Goal: Task Accomplishment & Management: Use online tool/utility

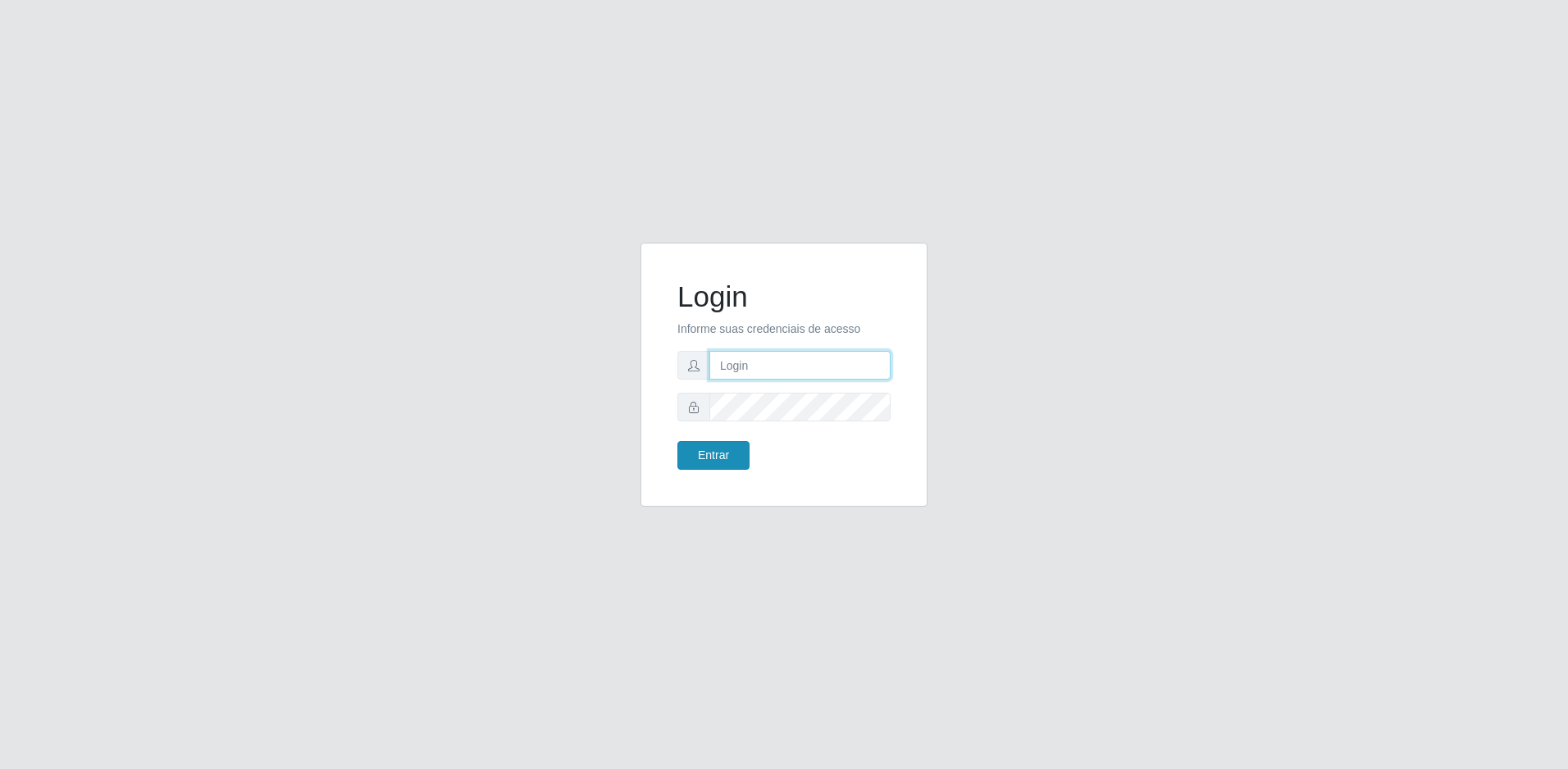
type input "[EMAIL_ADDRESS][DOMAIN_NAME]"
click at [707, 468] on button "Entrar" at bounding box center [713, 456] width 72 height 29
click at [705, 450] on button "Entrar" at bounding box center [713, 456] width 72 height 29
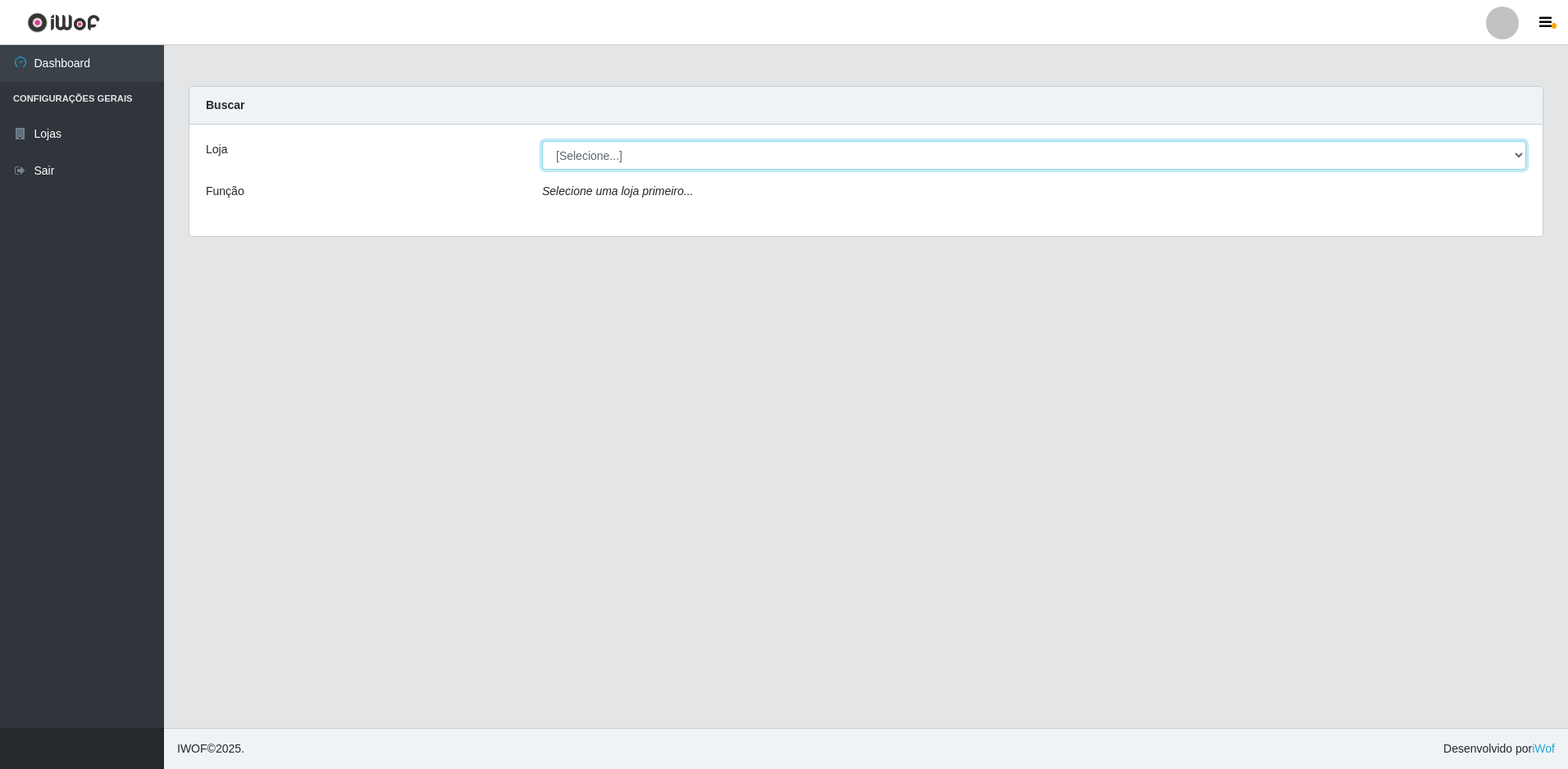
click at [901, 152] on select "[Selecione...] Extrabom - Loja 57 Anchieta" at bounding box center [1034, 155] width 984 height 29
select select "470"
click at [542, 141] on select "[Selecione...] Extrabom - Loja 57 Anchieta" at bounding box center [1034, 155] width 984 height 29
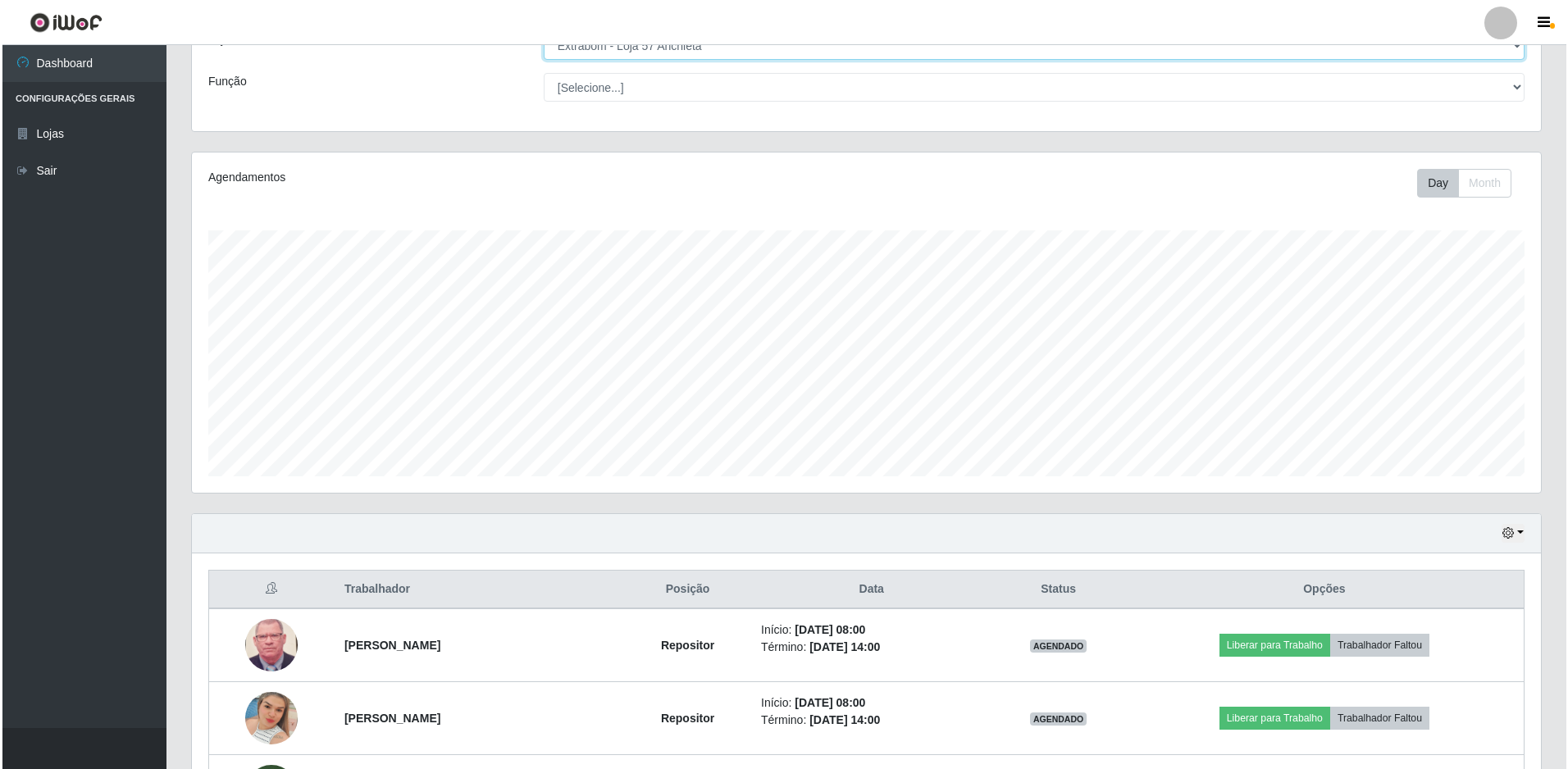
scroll to position [274, 0]
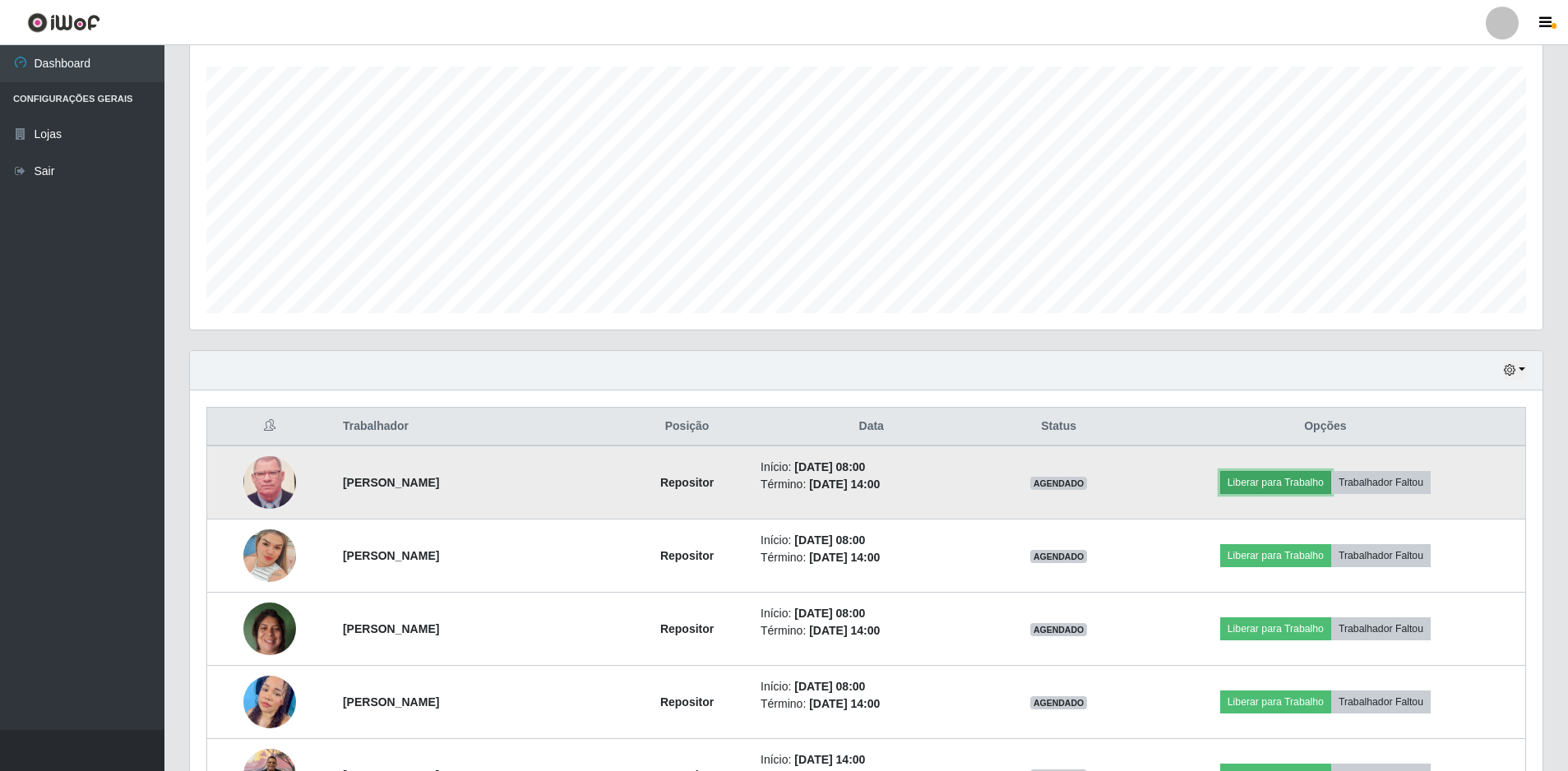
click at [1282, 487] on button "Liberar para Trabalho" at bounding box center [1276, 482] width 111 height 23
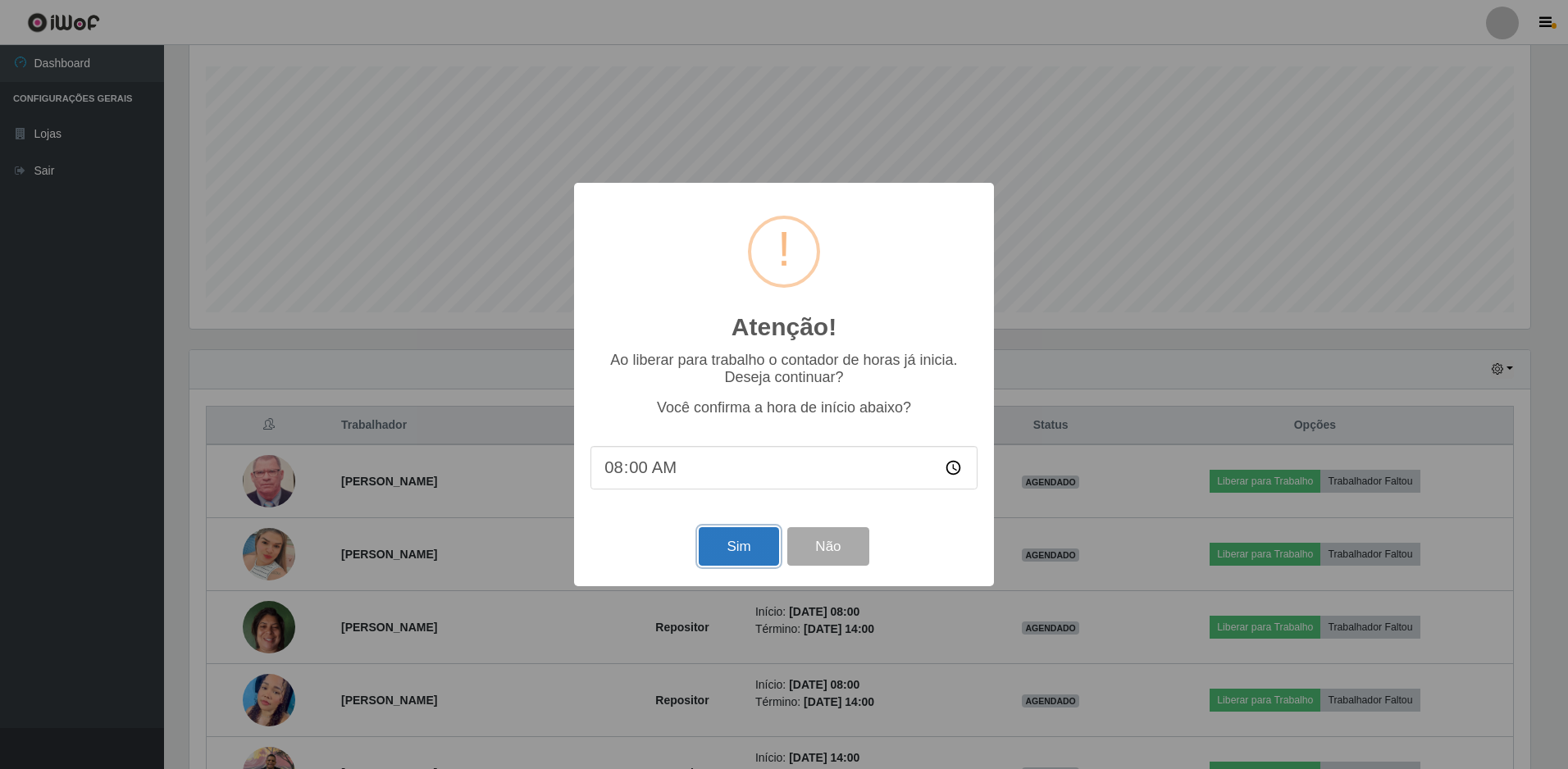
click at [742, 559] on button "Sim" at bounding box center [738, 547] width 80 height 38
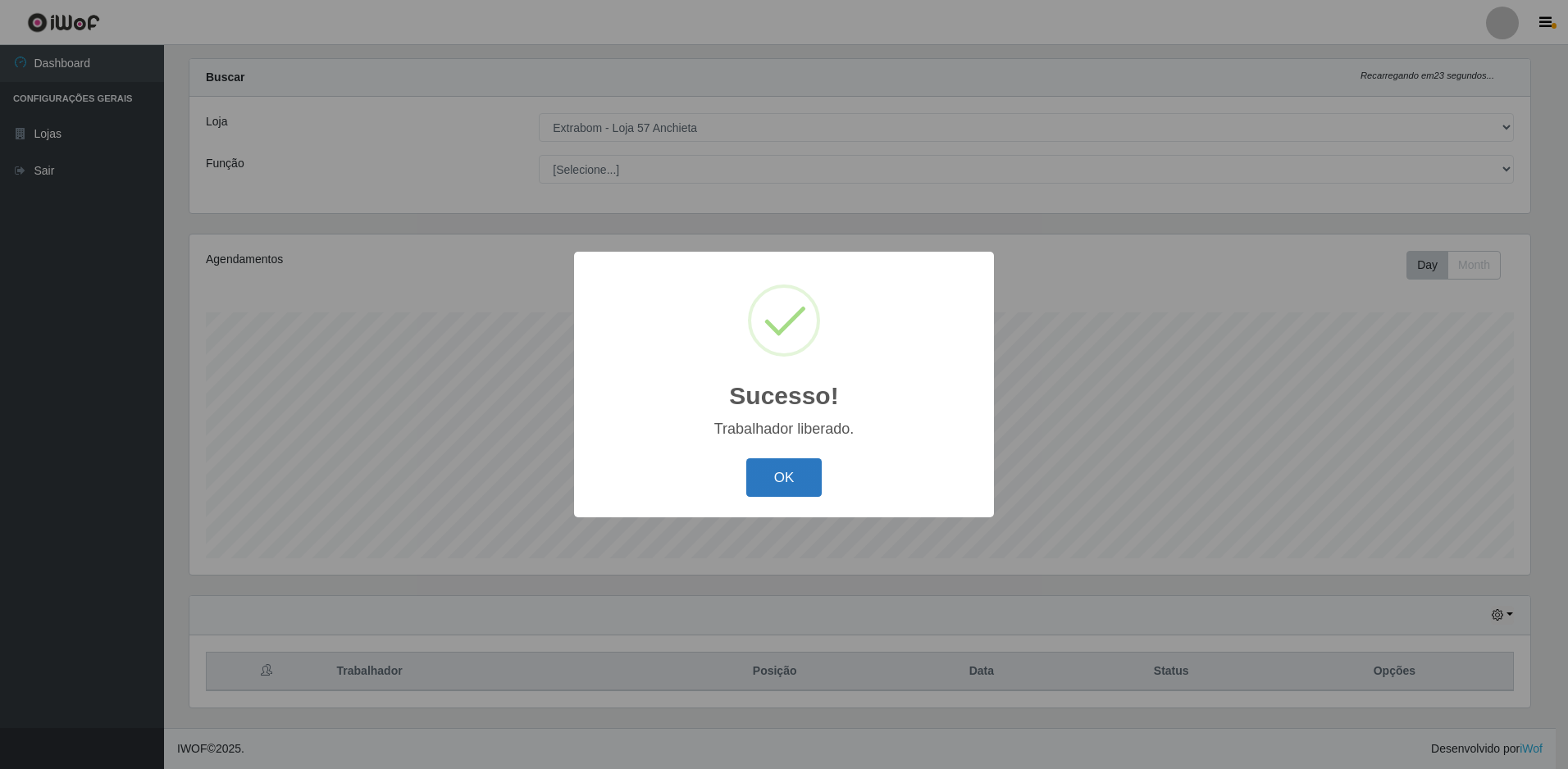
click at [788, 478] on button "OK" at bounding box center [784, 478] width 76 height 38
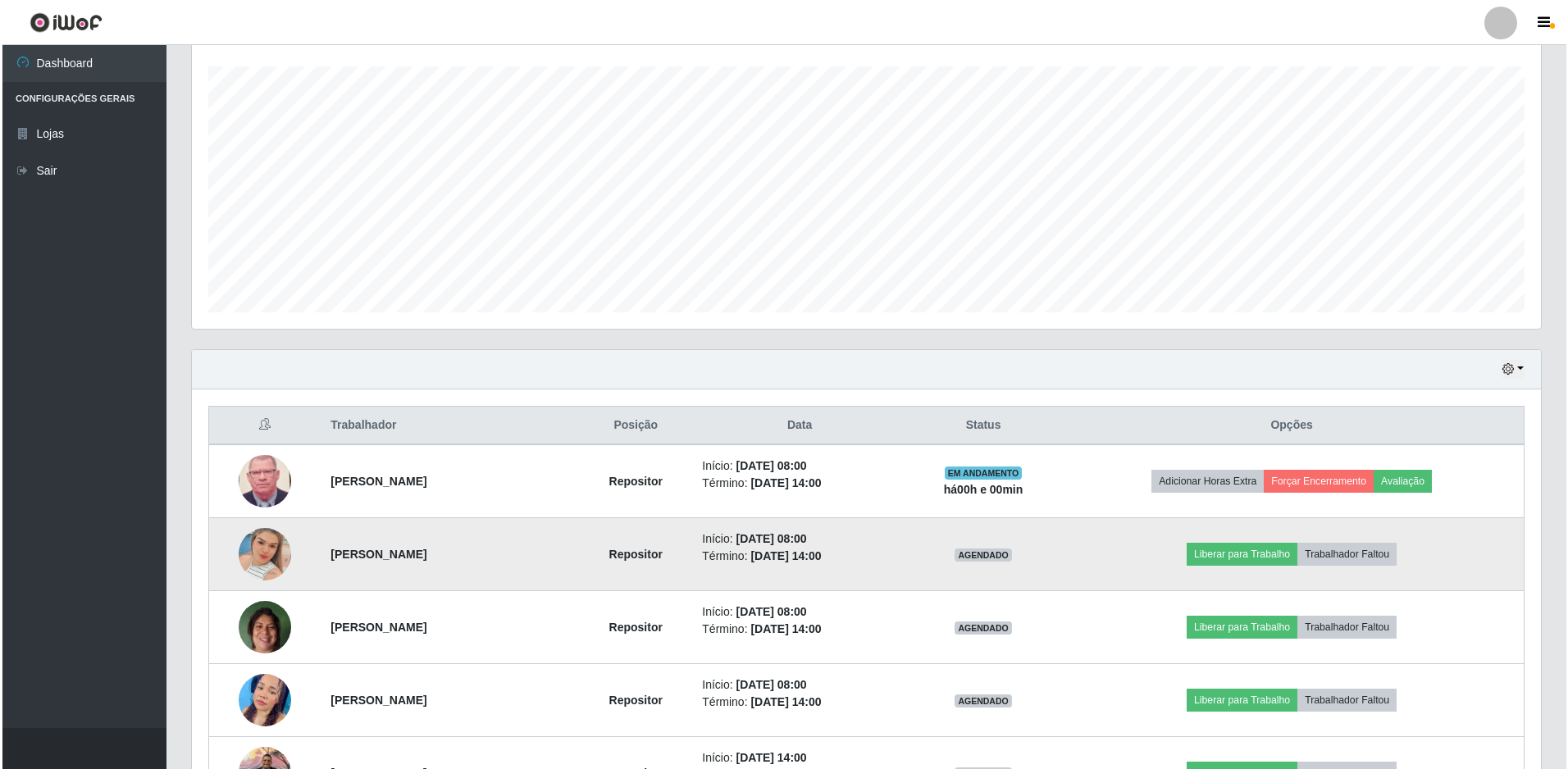
scroll to position [356, 0]
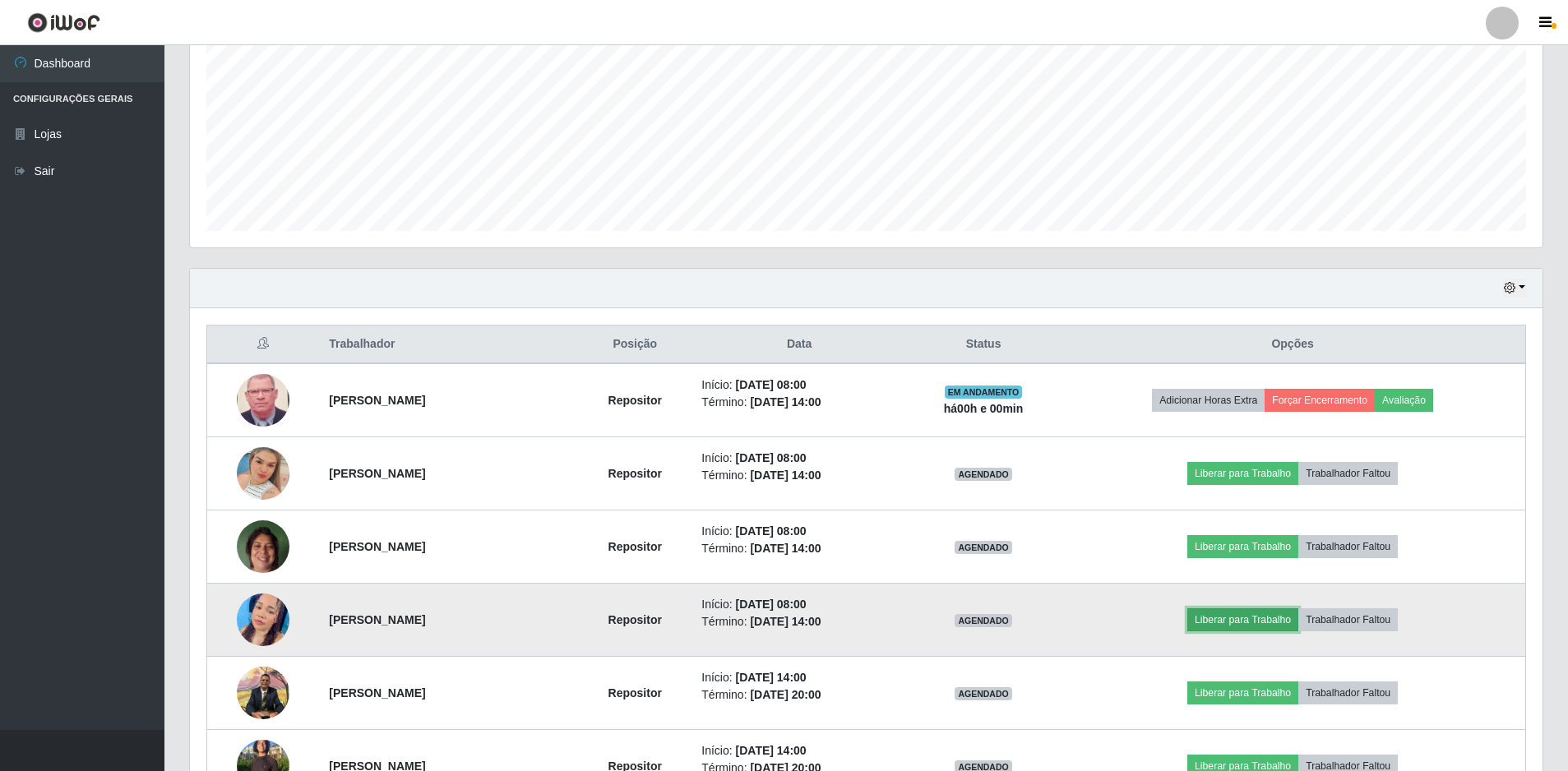
click at [1241, 623] on button "Liberar para Trabalho" at bounding box center [1243, 619] width 111 height 23
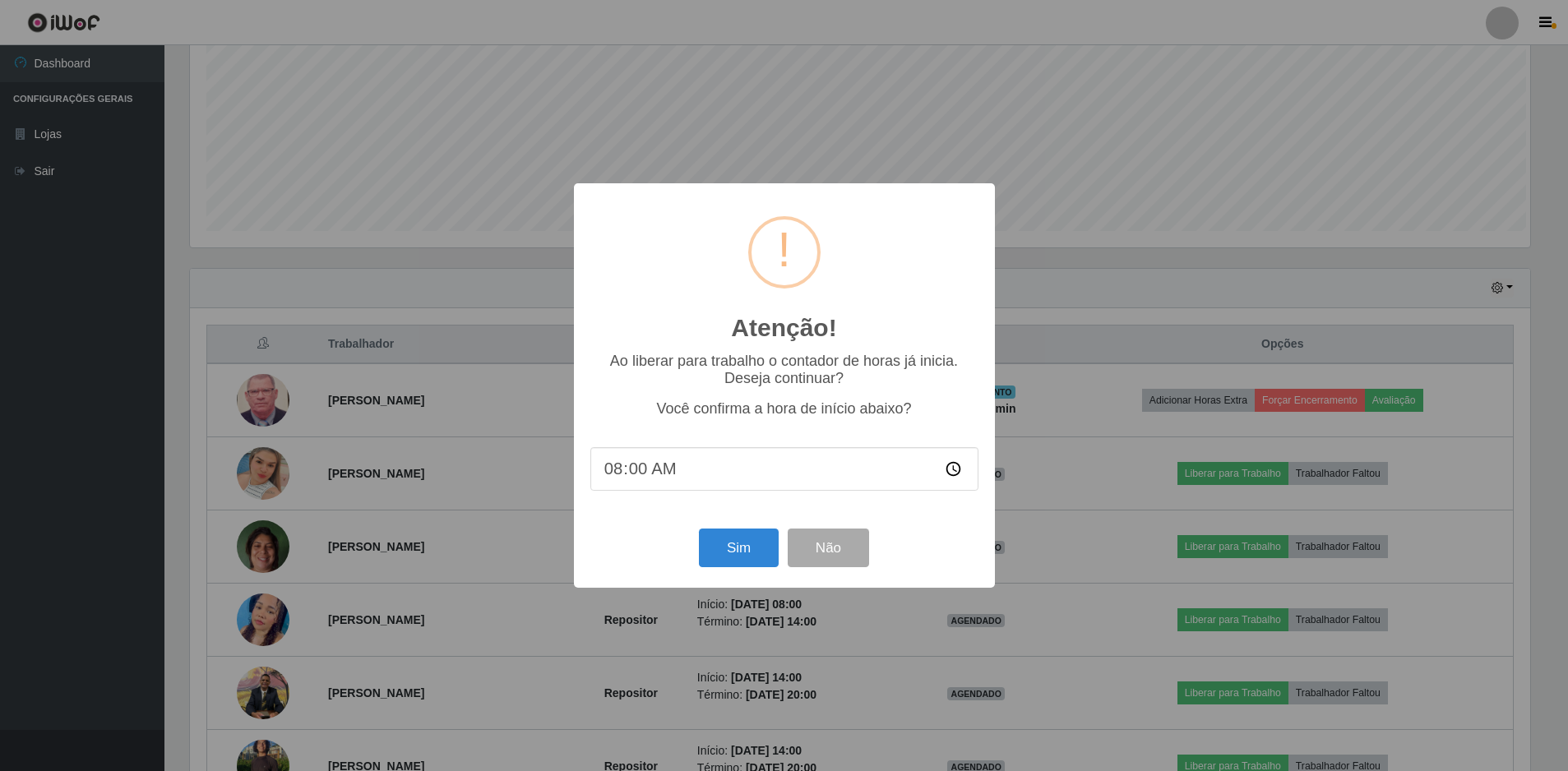
scroll to position [341, 1344]
click at [747, 553] on button "Sim" at bounding box center [740, 548] width 80 height 38
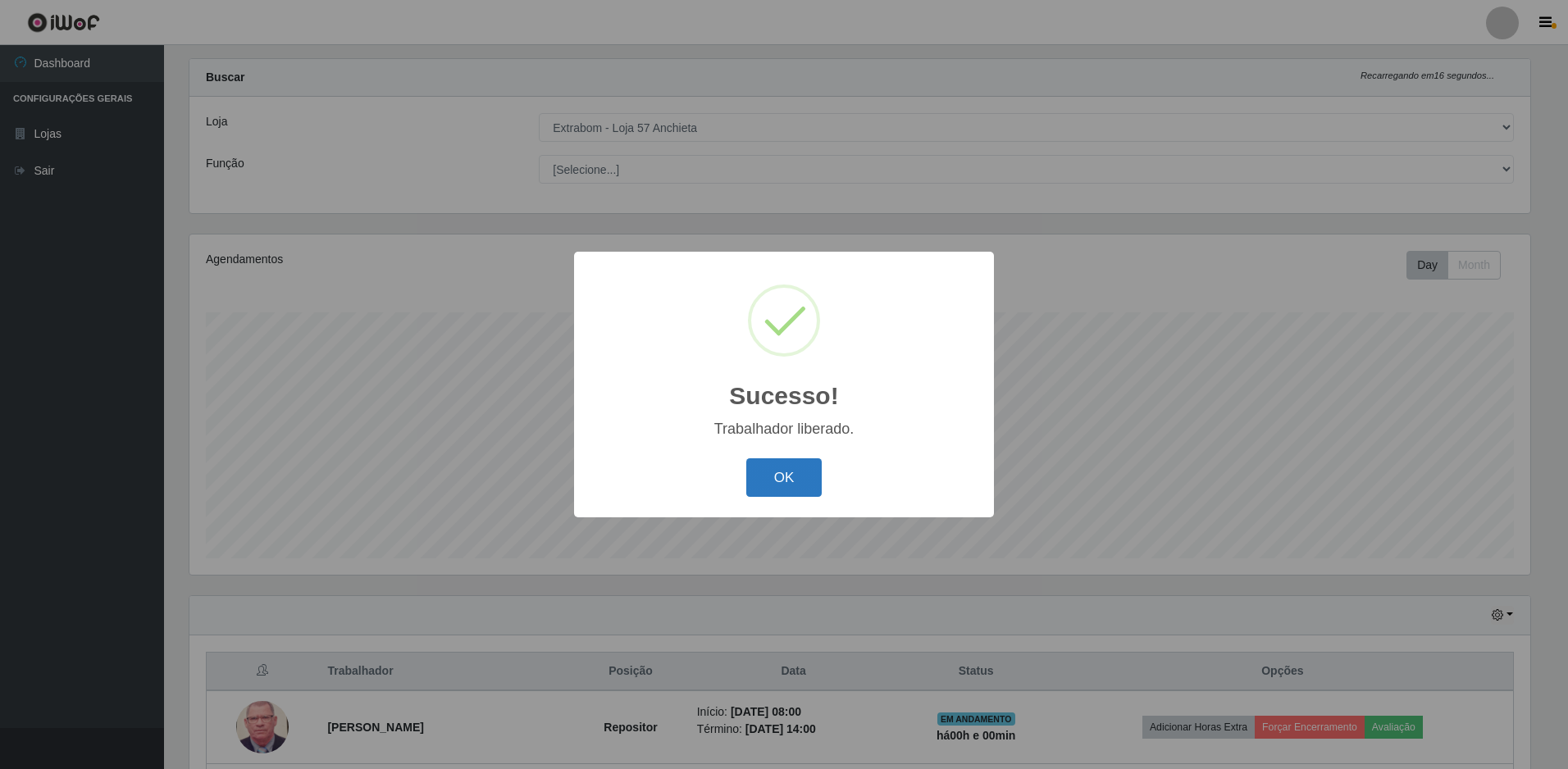
click at [760, 478] on button "OK" at bounding box center [784, 478] width 76 height 38
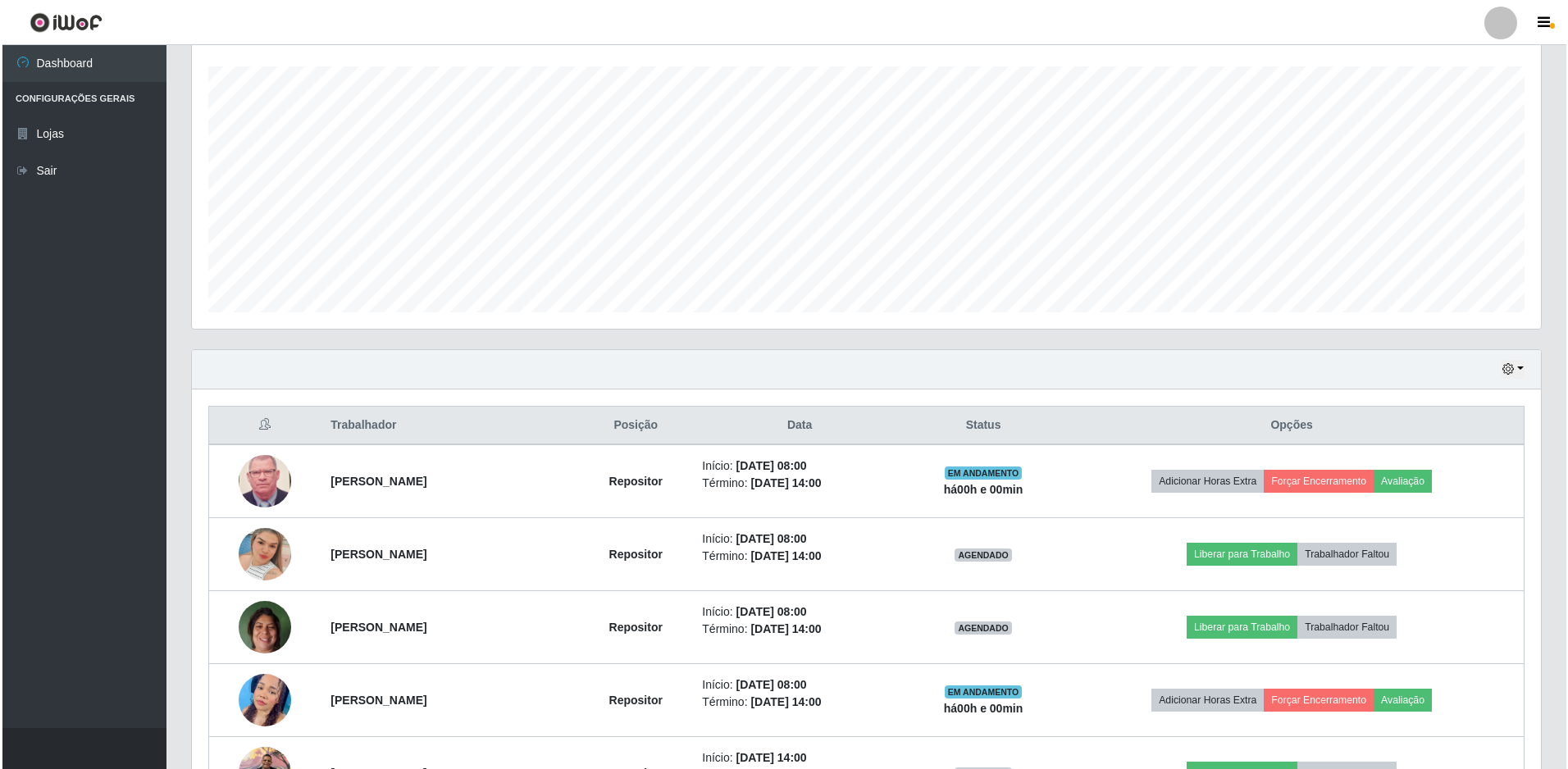
scroll to position [356, 0]
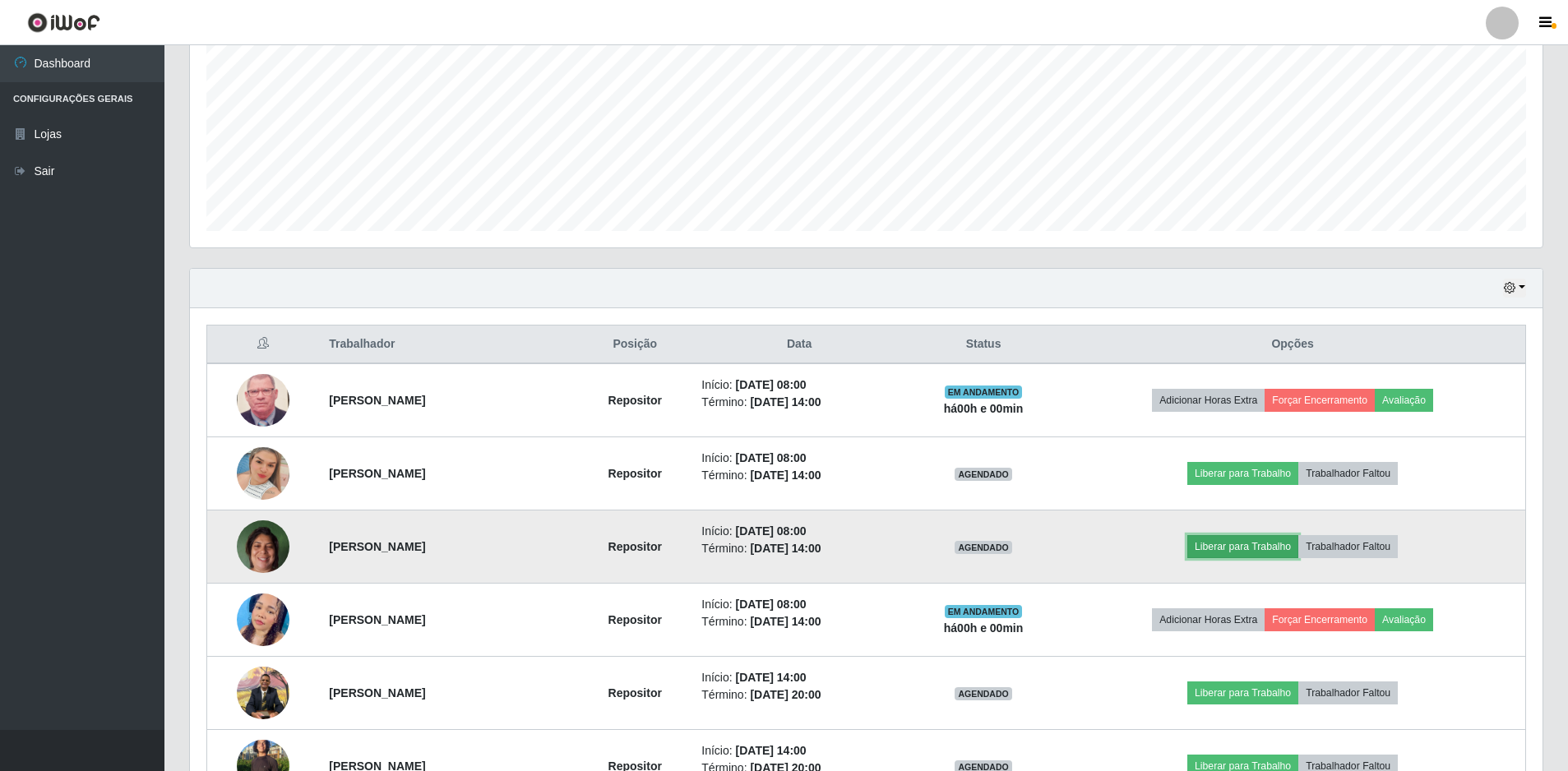
click at [1243, 548] on button "Liberar para Trabalho" at bounding box center [1243, 546] width 111 height 23
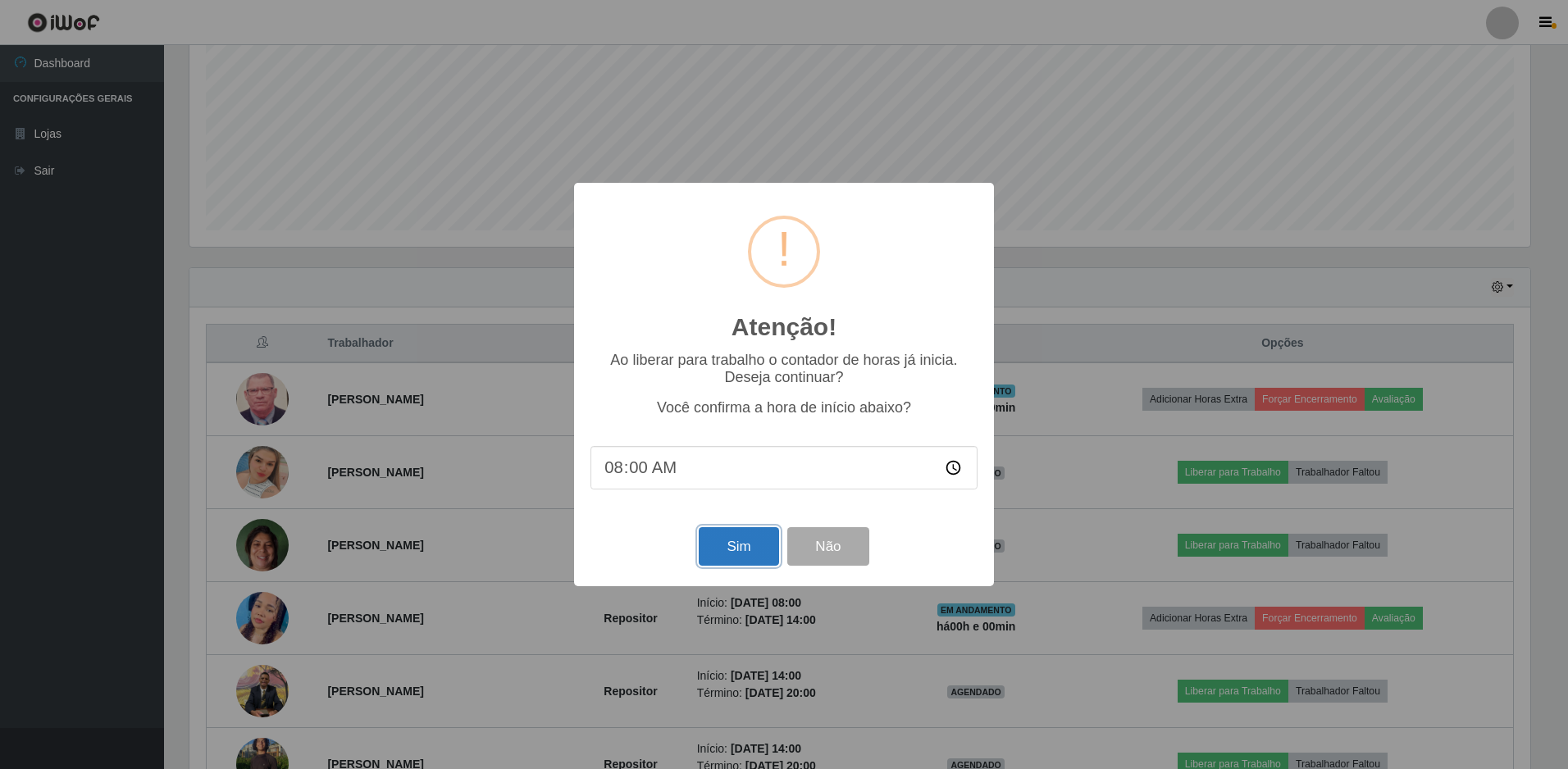
click at [746, 549] on button "Sim" at bounding box center [738, 547] width 80 height 38
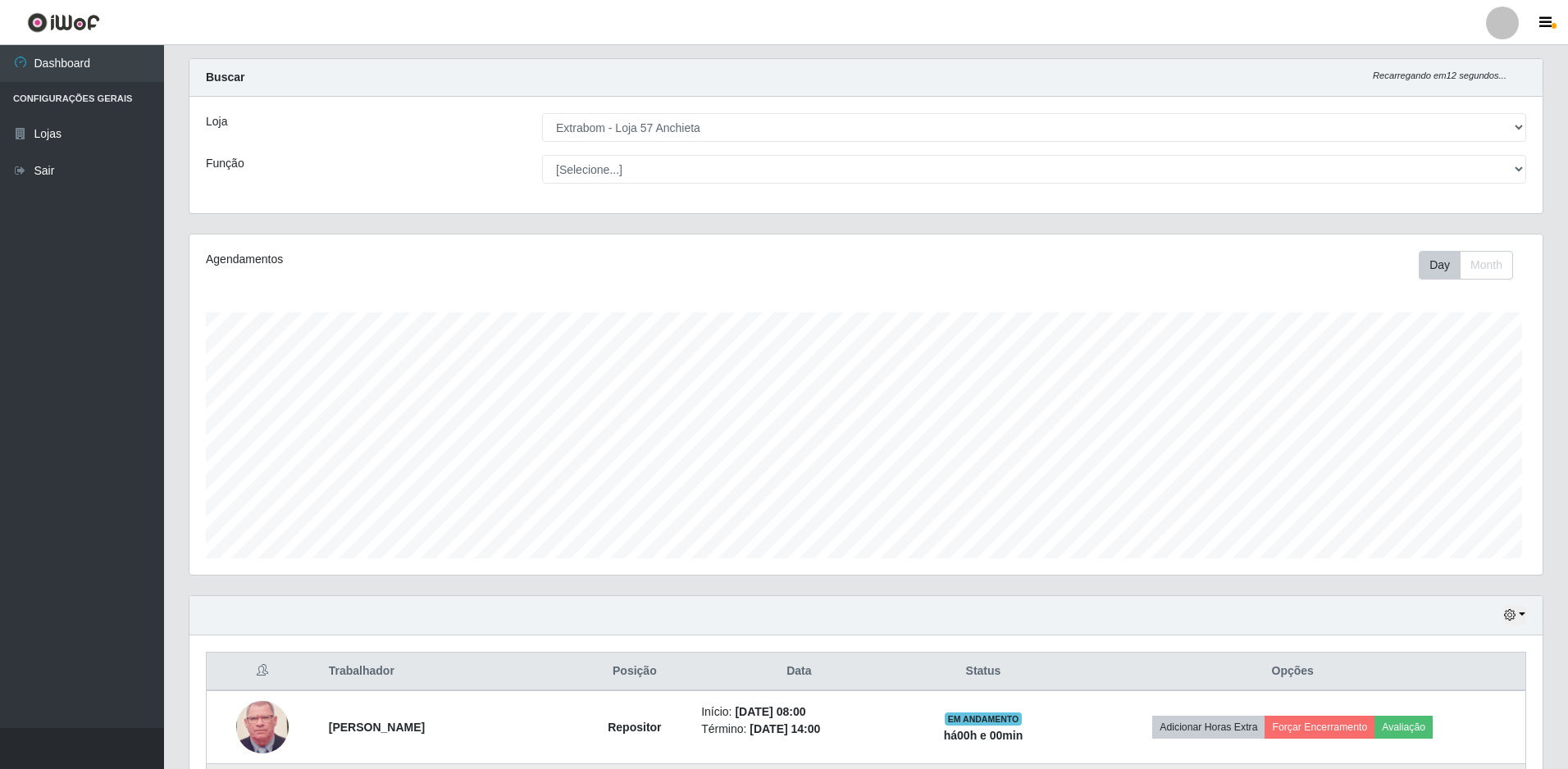
scroll to position [0, 0]
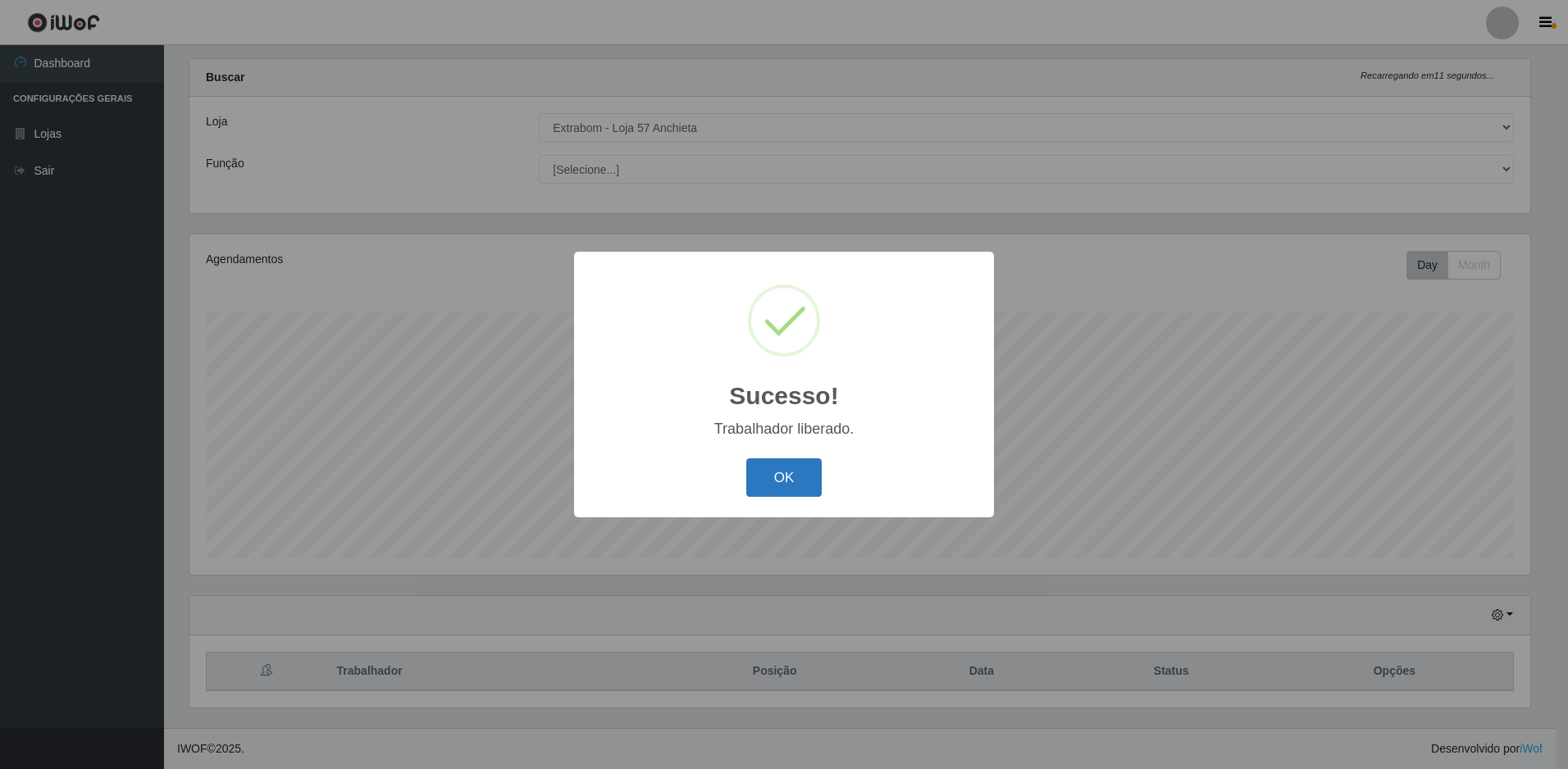
click at [768, 476] on button "OK" at bounding box center [784, 478] width 76 height 38
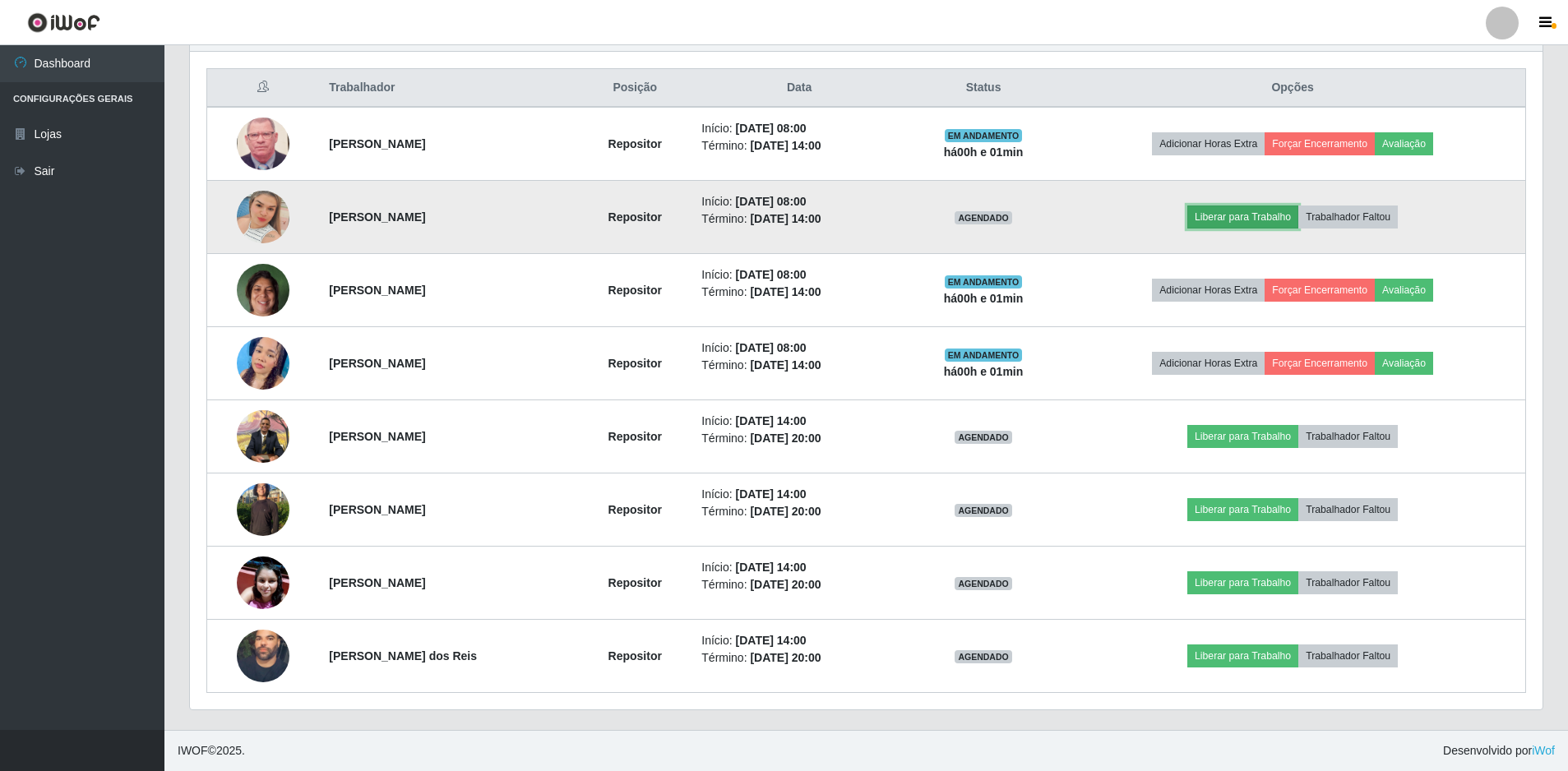
click at [1212, 210] on button "Liberar para Trabalho" at bounding box center [1243, 217] width 111 height 23
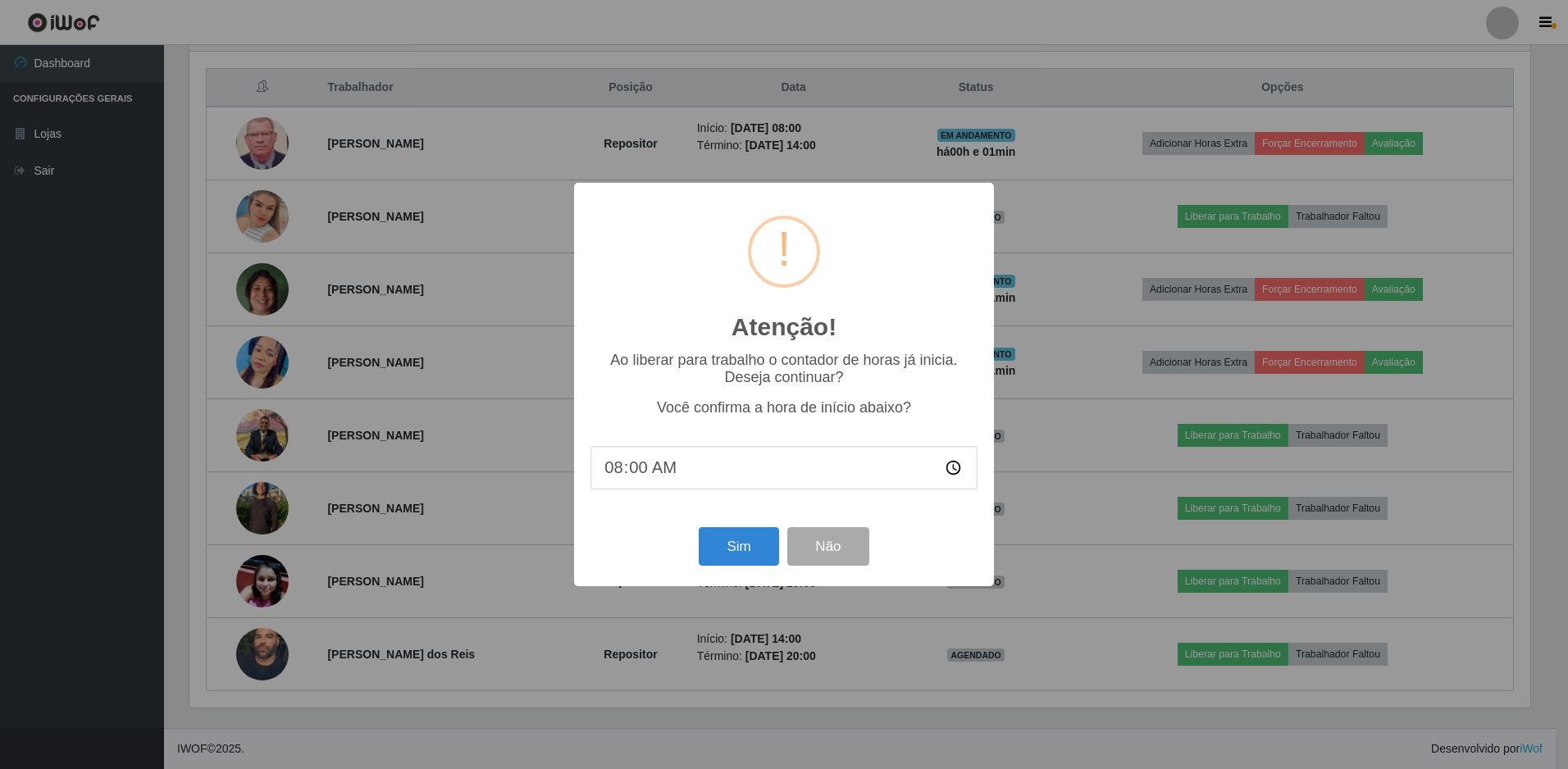
click at [639, 473] on input "08:00" at bounding box center [784, 468] width 387 height 44
type input "08:01"
click at [739, 553] on button "Sim" at bounding box center [738, 547] width 80 height 38
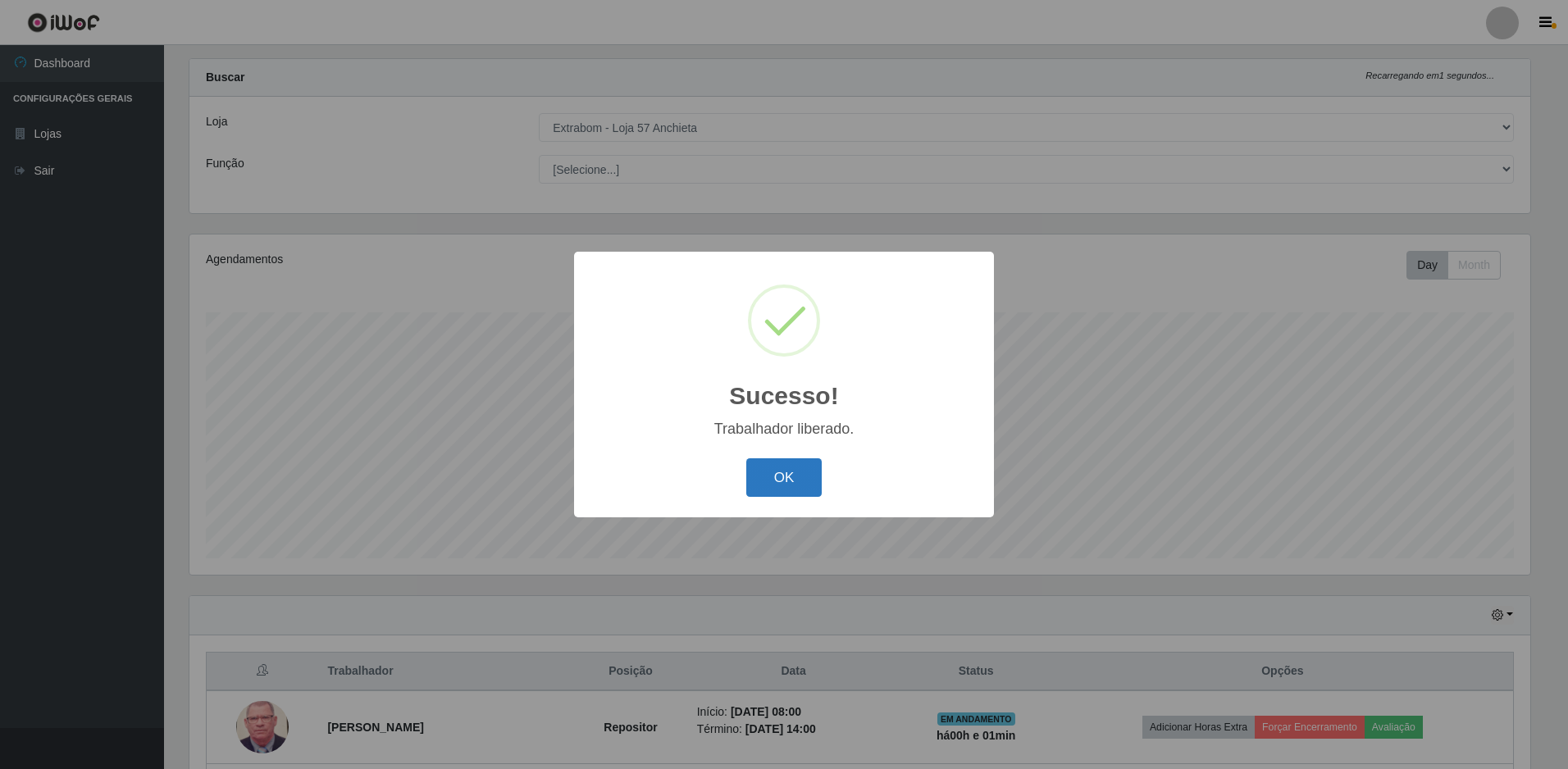
click at [798, 481] on button "OK" at bounding box center [784, 478] width 76 height 38
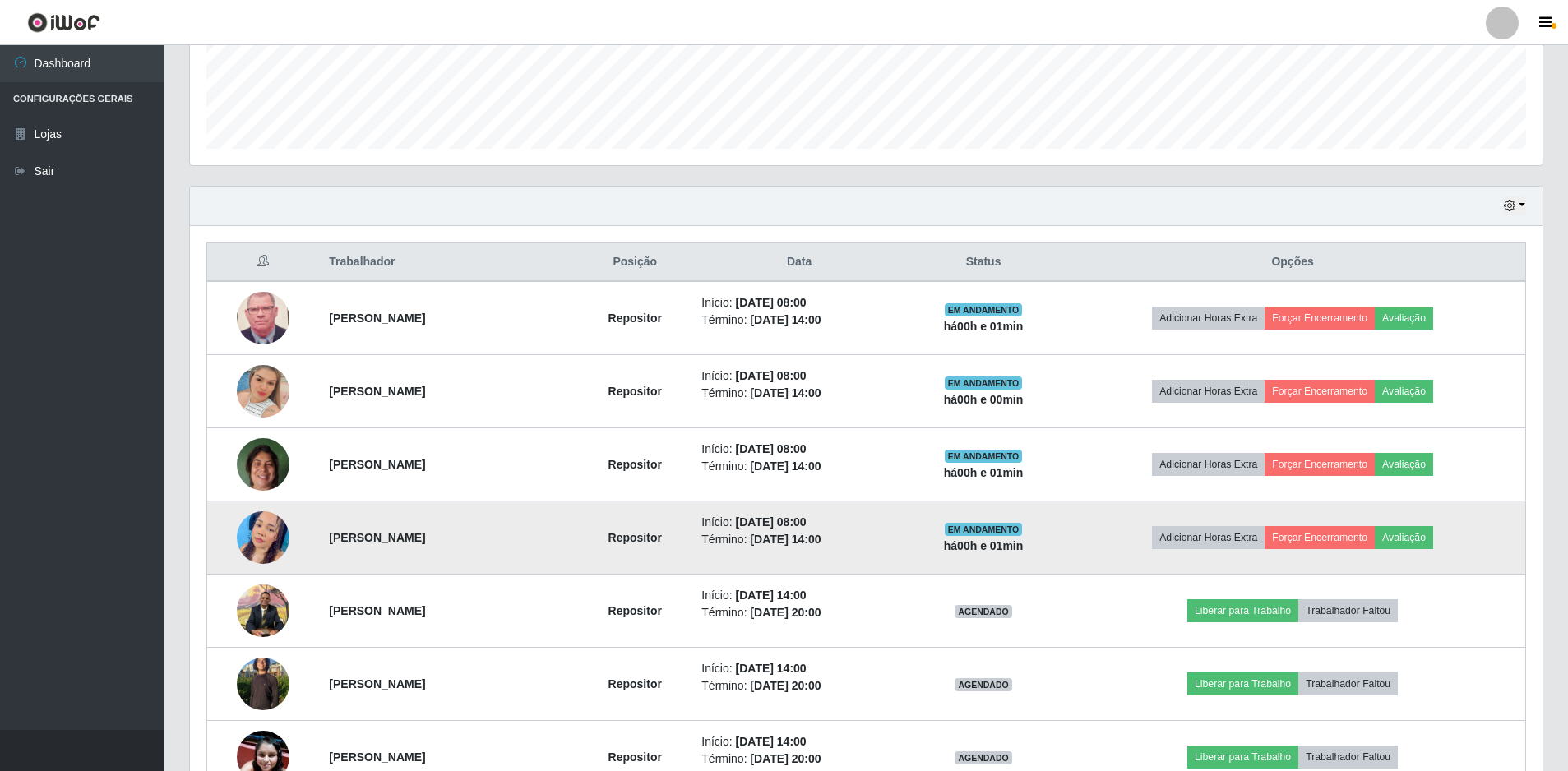
scroll to position [522, 0]
